Goal: Check status: Check status

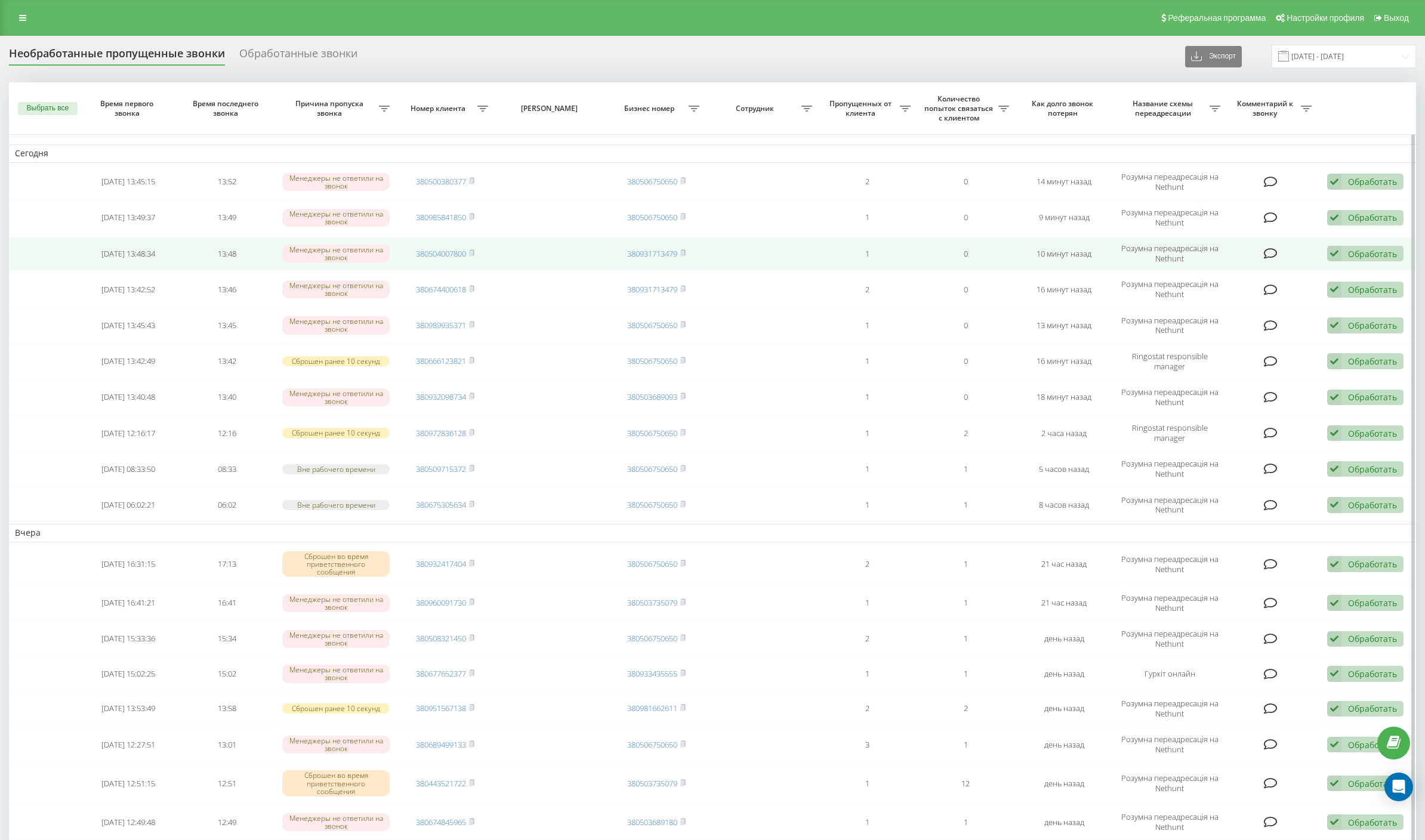
drag, startPoint x: 473, startPoint y: 396, endPoint x: 1196, endPoint y: 265, distance: 734.8
click at [473, 396] on rect at bounding box center [470, 396] width 4 height 5
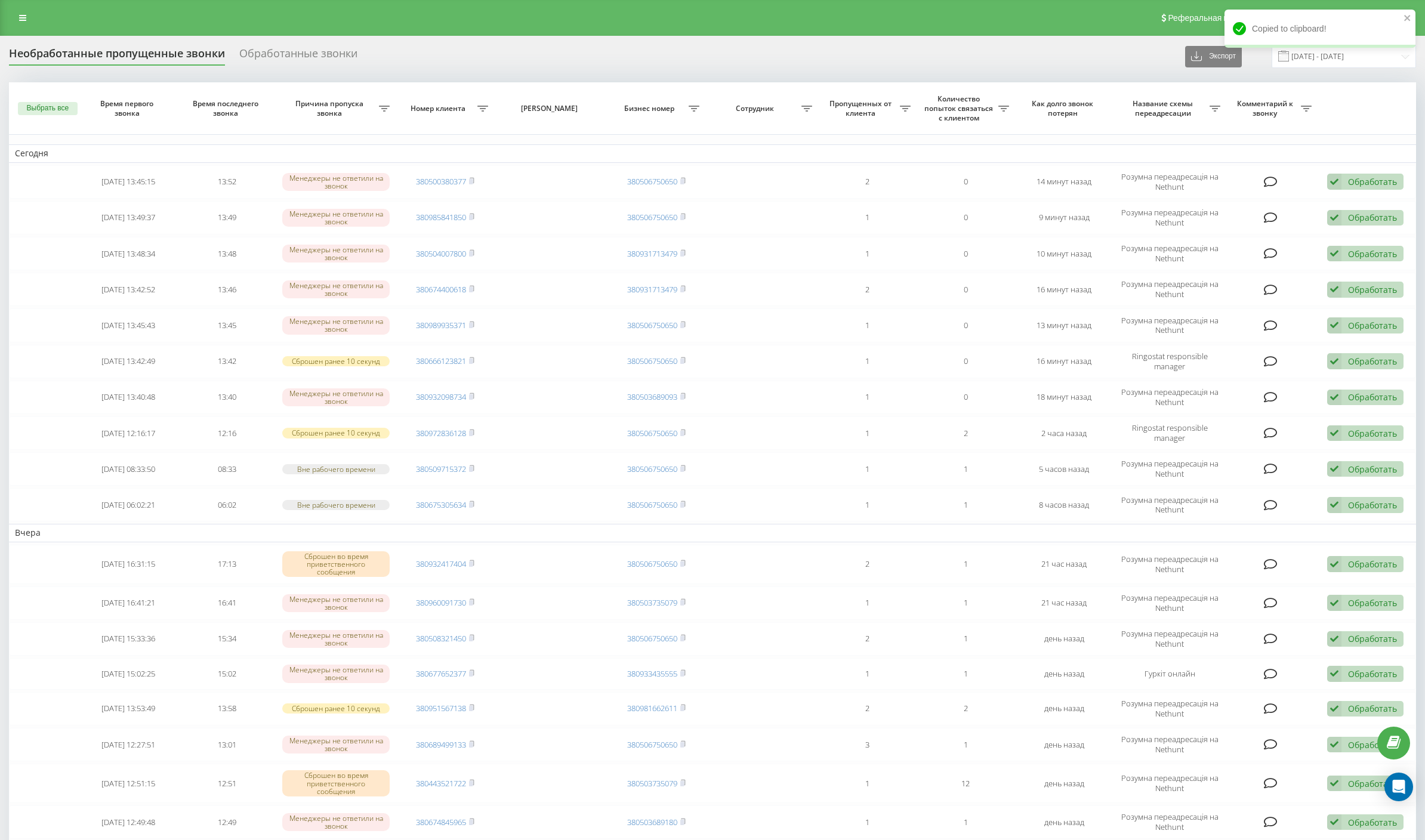
drag, startPoint x: 870, startPoint y: 18, endPoint x: 853, endPoint y: 27, distance: 19.2
click at [868, 19] on div "Реферальная программа Настройки профиля Выход" at bounding box center [712, 18] width 1425 height 36
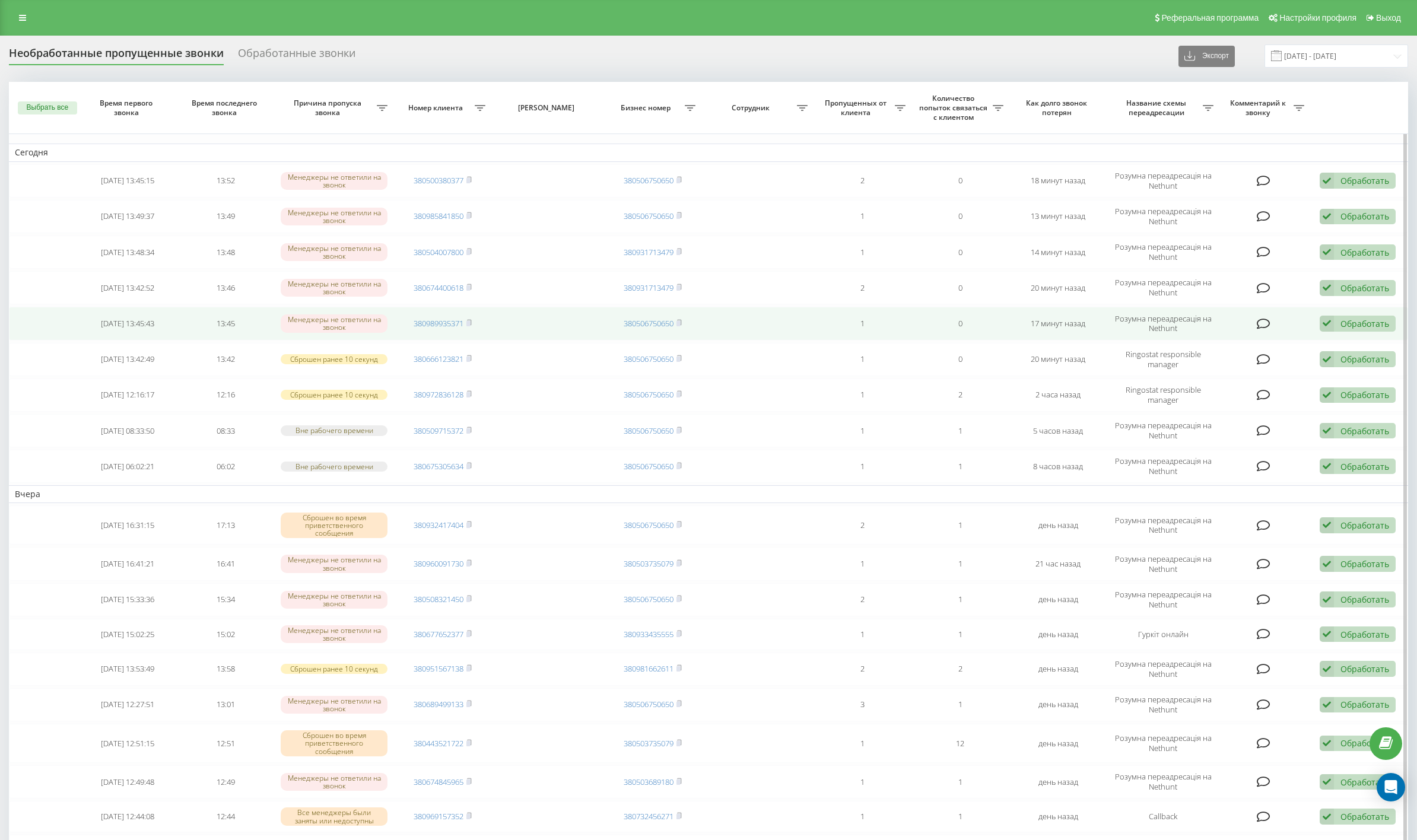
drag, startPoint x: 468, startPoint y: 359, endPoint x: 567, endPoint y: 313, distance: 109.2
click at [470, 359] on rect at bounding box center [468, 359] width 4 height 5
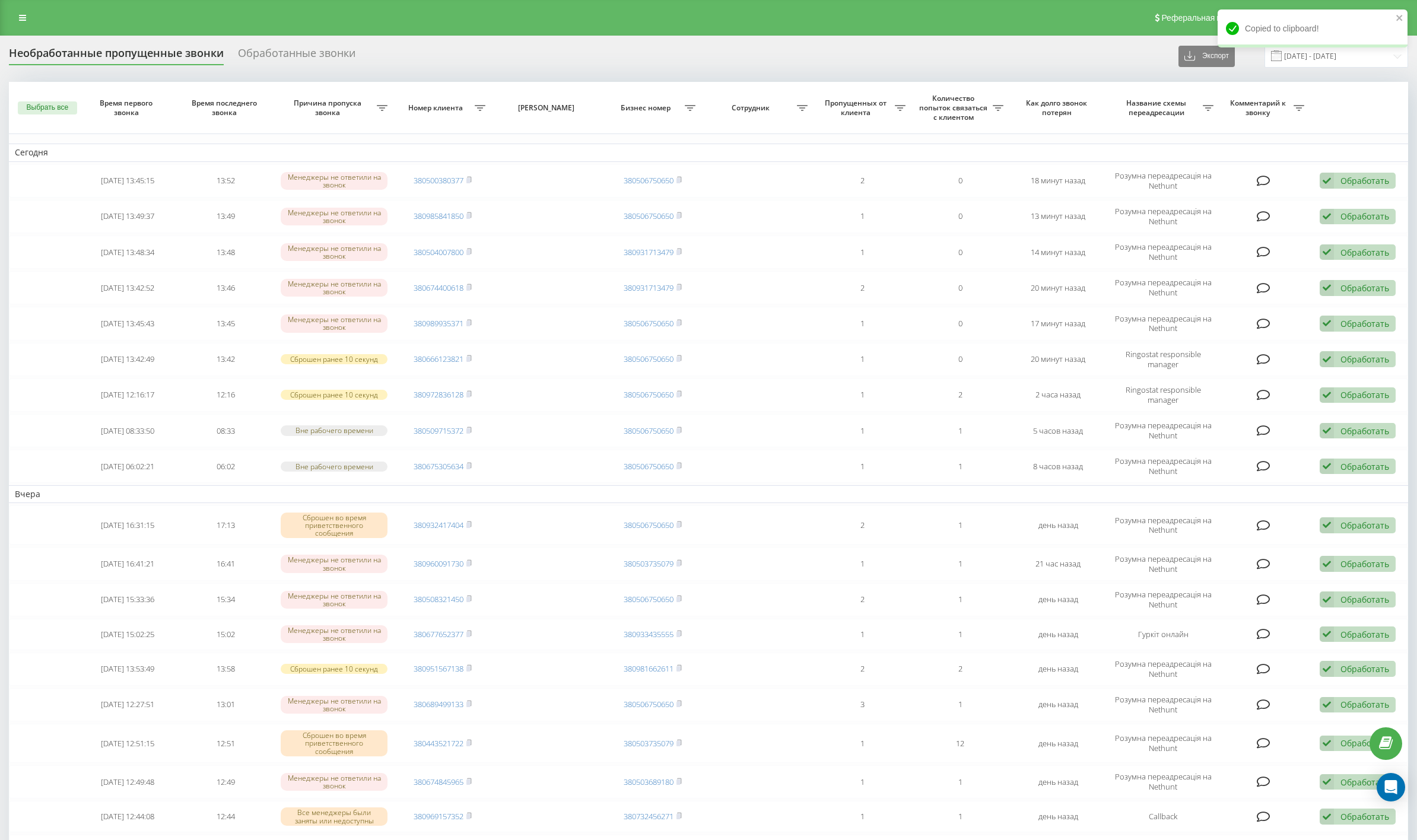
drag, startPoint x: 472, startPoint y: 321, endPoint x: 1420, endPoint y: 109, distance: 971.4
click at [472, 321] on icon at bounding box center [468, 322] width 5 height 7
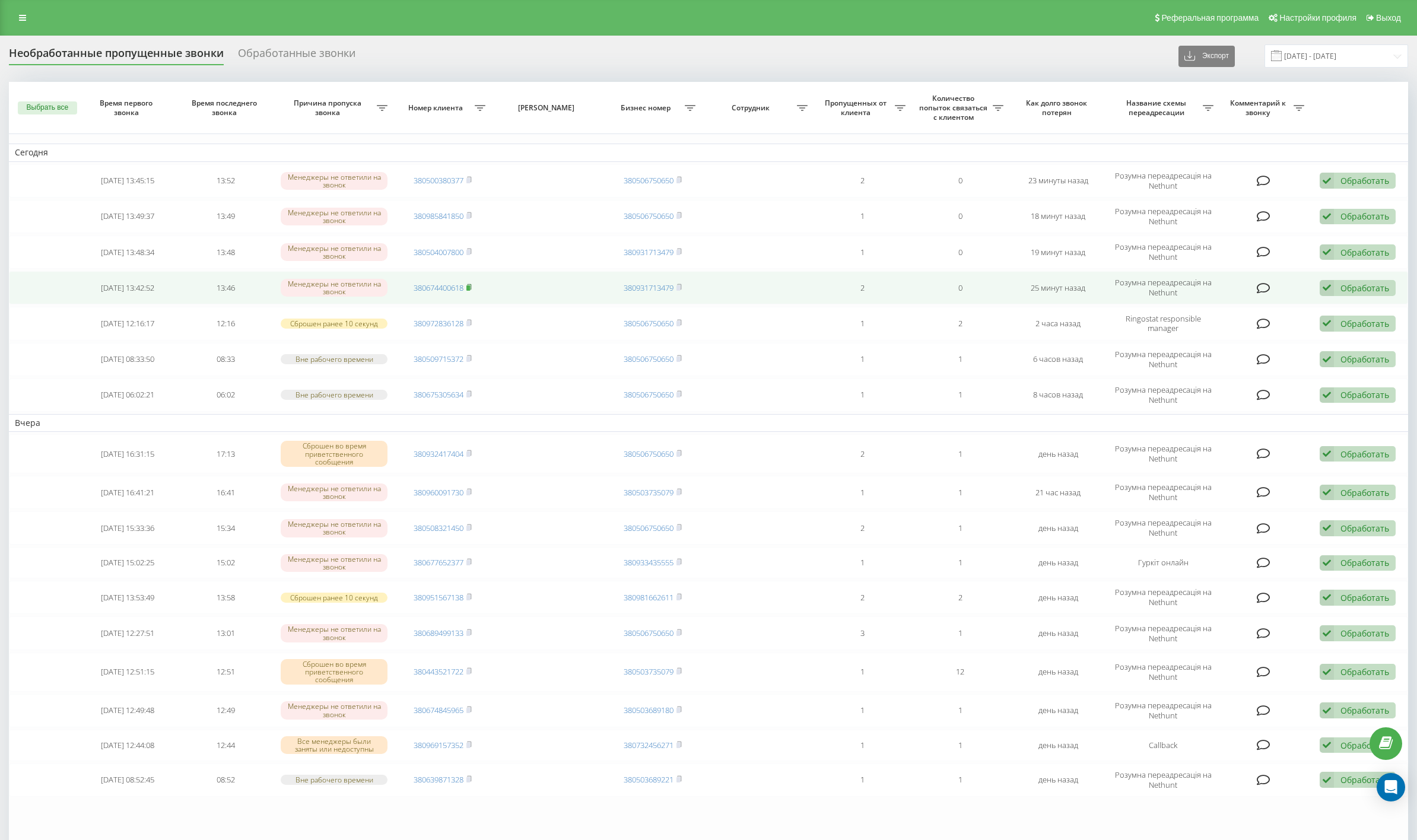
click at [470, 287] on rect at bounding box center [468, 287] width 4 height 5
